Goal: Task Accomplishment & Management: Manage account settings

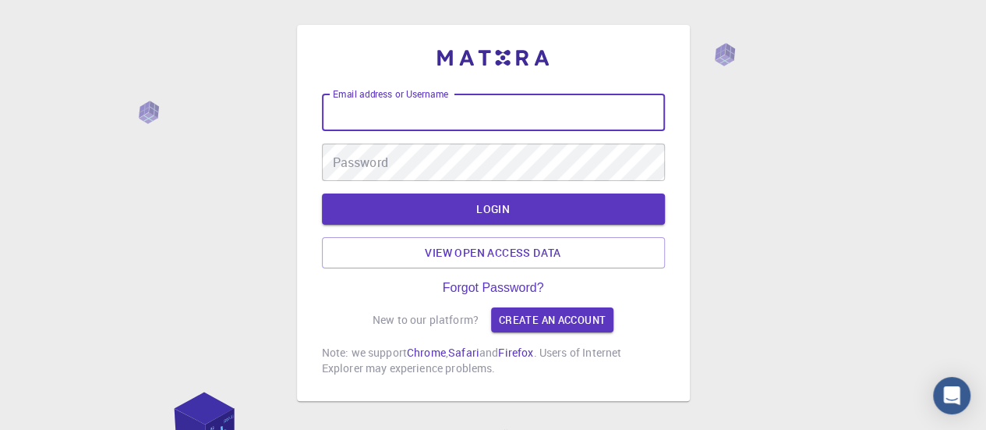
click at [511, 124] on input "Email address or Username" at bounding box center [493, 112] width 343 height 37
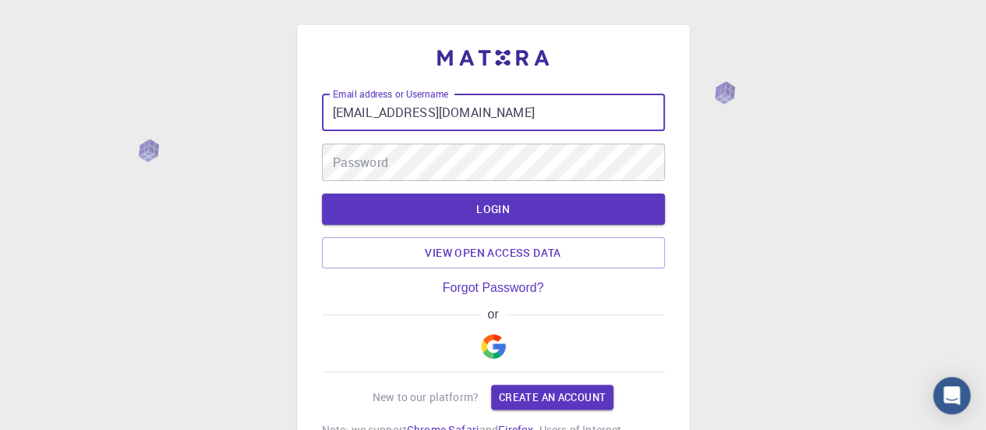
type input "[EMAIL_ADDRESS][DOMAIN_NAME]"
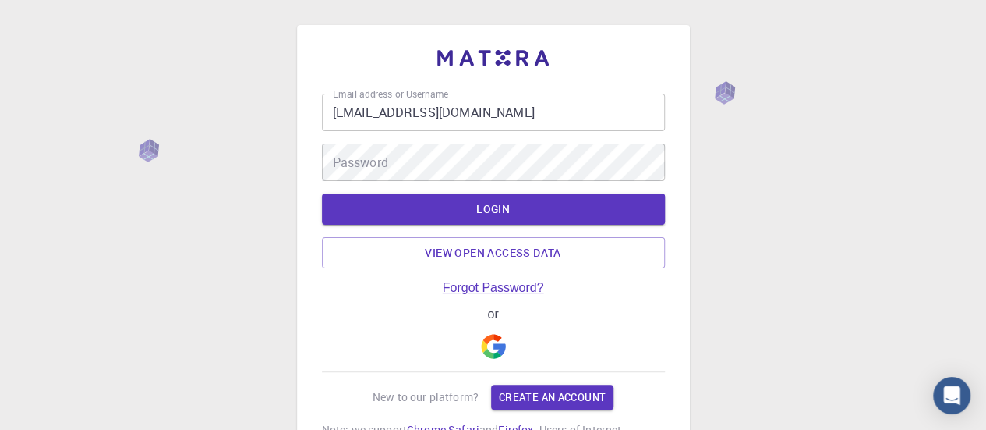
click at [475, 288] on link "Forgot Password?" at bounding box center [493, 288] width 101 height 14
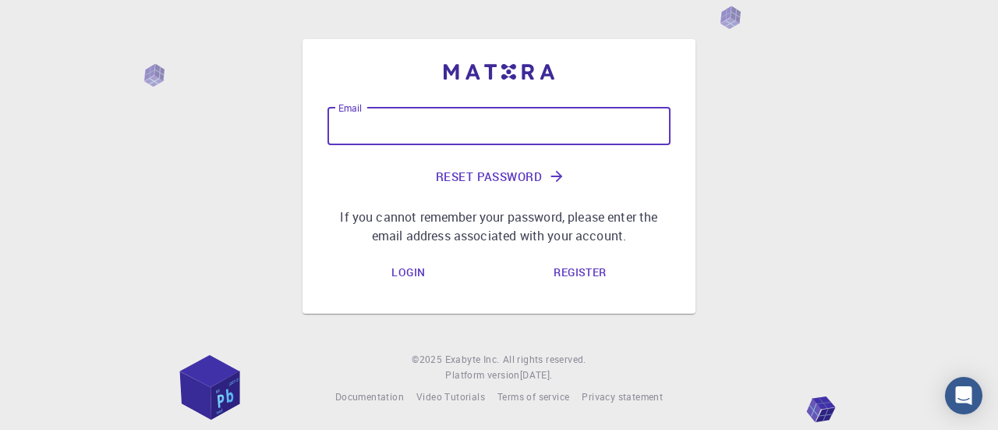
click at [538, 118] on input "Email" at bounding box center [498, 126] width 343 height 37
